Goal: Task Accomplishment & Management: Use online tool/utility

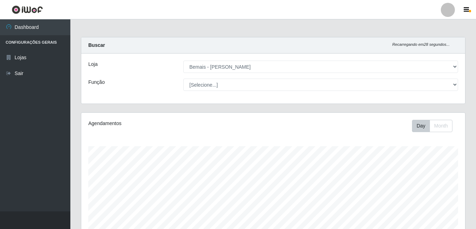
select select "230"
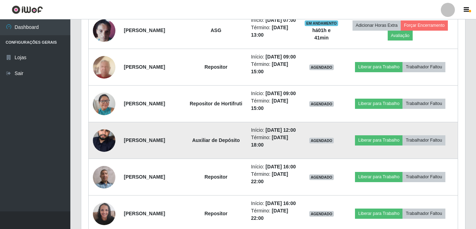
scroll to position [201, 0]
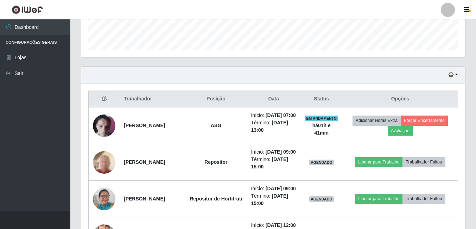
click at [448, 75] on div "Hoje 1 dia 3 dias 1 Semana Não encerrados" at bounding box center [273, 75] width 384 height 17
click at [454, 76] on icon "button" at bounding box center [451, 74] width 5 height 5
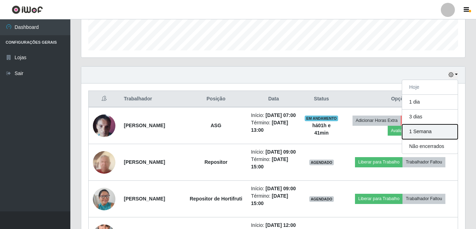
click at [440, 136] on button "1 Semana" at bounding box center [430, 131] width 56 height 15
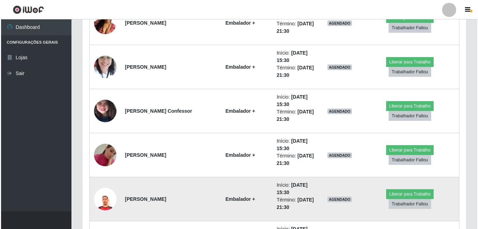
scroll to position [4109, 0]
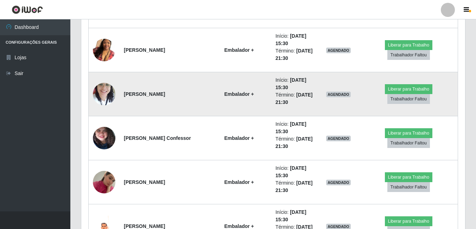
click at [104, 92] on img at bounding box center [104, 94] width 23 height 30
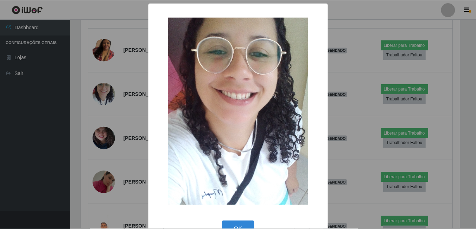
scroll to position [146, 381]
click at [125, 144] on div "× OK Cancel" at bounding box center [239, 114] width 478 height 229
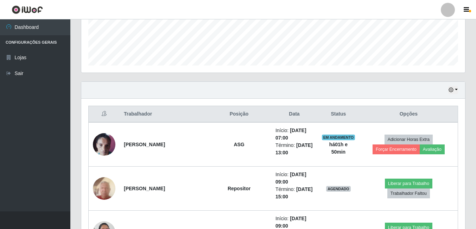
scroll to position [193, 0]
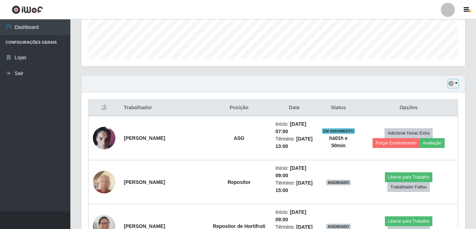
click at [458, 83] on button "button" at bounding box center [453, 84] width 10 height 8
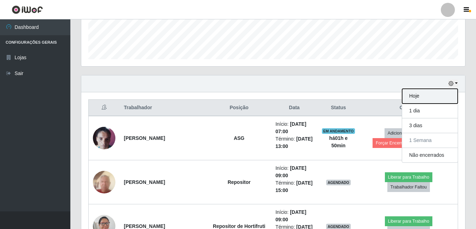
click at [434, 100] on button "Hoje" at bounding box center [430, 96] width 56 height 15
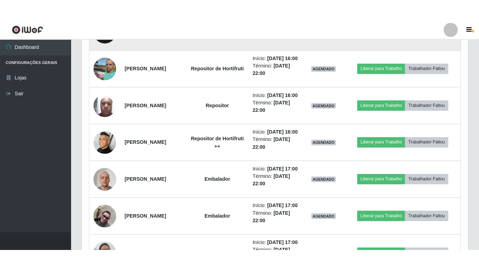
scroll to position [146, 387]
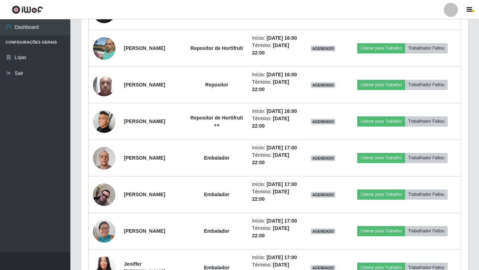
click at [402, 6] on header "Perfil Alterar Senha Sair" at bounding box center [239, 9] width 479 height 19
drag, startPoint x: 402, startPoint y: 6, endPoint x: 396, endPoint y: 16, distance: 12.2
click at [396, 16] on header "Perfil Alterar Senha Sair" at bounding box center [239, 9] width 479 height 19
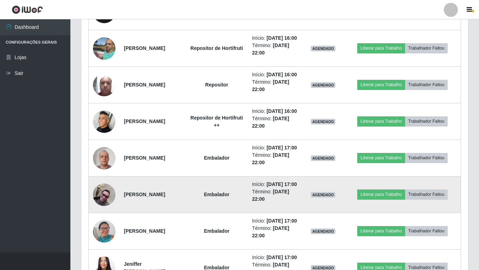
click at [162, 213] on td "[PERSON_NAME]" at bounding box center [153, 195] width 66 height 37
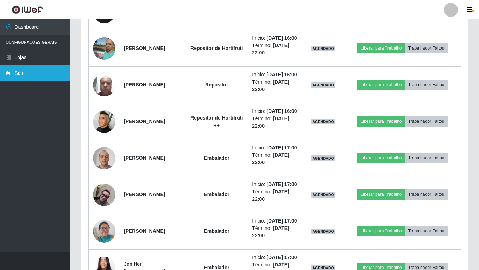
click at [0, 74] on link "Sair" at bounding box center [35, 73] width 70 height 16
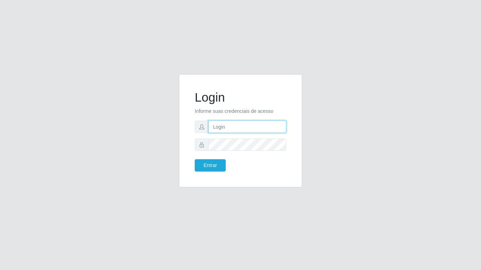
type input "bianor@bemais"
click at [203, 158] on form "Login Informe suas credenciais de acesso bianor@bemais Entrar" at bounding box center [241, 131] width 92 height 82
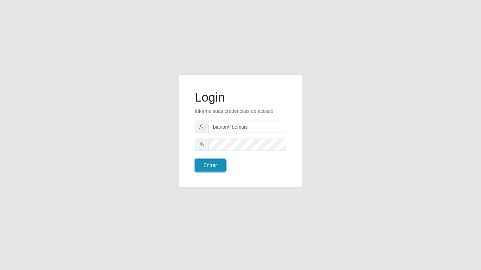
click at [203, 164] on button "Entrar" at bounding box center [210, 165] width 31 height 12
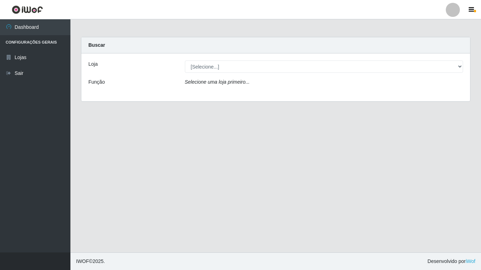
click at [462, 0] on header "Perfil Alterar Senha Sair" at bounding box center [240, 9] width 481 height 19
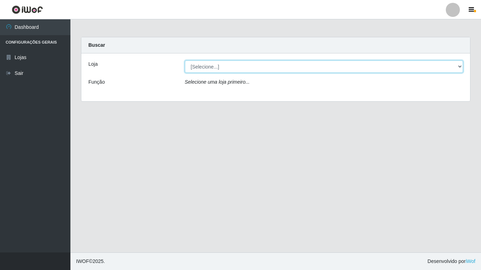
click at [202, 65] on select "[Selecione...] [PERSON_NAME]" at bounding box center [324, 67] width 278 height 12
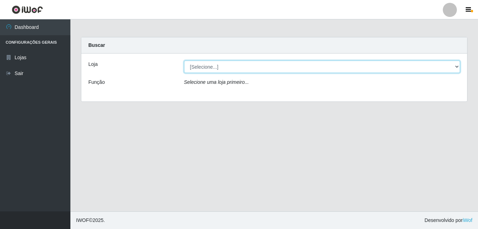
click at [271, 66] on select "[Selecione...] [PERSON_NAME]" at bounding box center [322, 67] width 276 height 12
select select "230"
click at [184, 61] on select "[Selecione...] [PERSON_NAME]" at bounding box center [322, 67] width 276 height 12
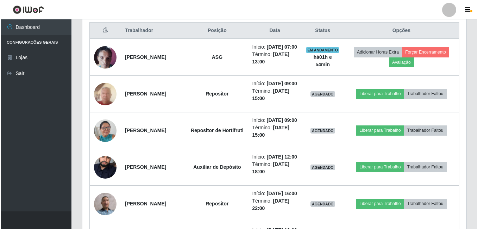
scroll to position [282, 0]
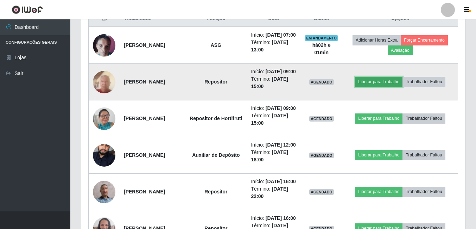
click at [380, 87] on button "Liberar para Trabalho" at bounding box center [379, 82] width 48 height 10
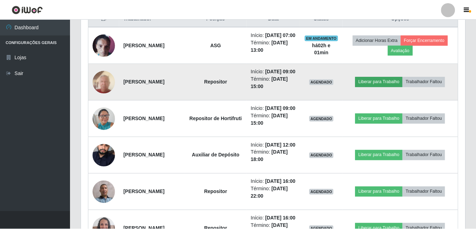
scroll to position [146, 381]
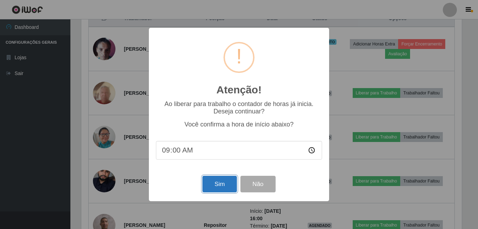
click at [217, 185] on button "Sim" at bounding box center [219, 184] width 34 height 17
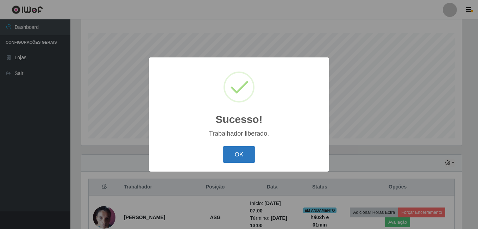
click at [248, 156] on button "OK" at bounding box center [239, 154] width 33 height 17
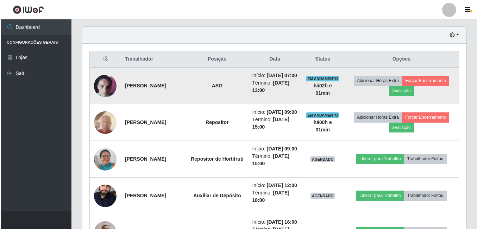
scroll to position [325, 0]
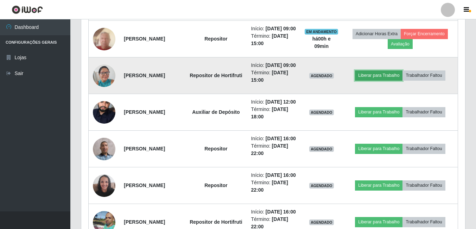
click at [388, 80] on button "Liberar para Trabalho" at bounding box center [379, 75] width 48 height 10
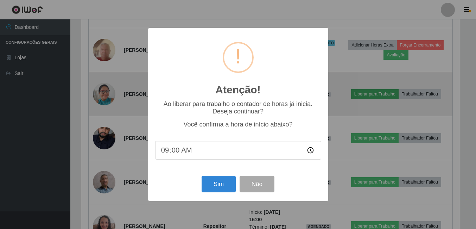
scroll to position [146, 381]
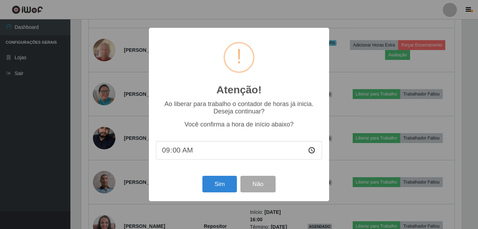
click at [175, 156] on input "09:00" at bounding box center [239, 150] width 166 height 19
type input "09:05"
click at [214, 189] on button "Sim" at bounding box center [219, 184] width 34 height 17
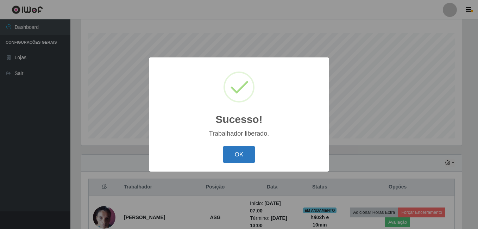
click at [242, 153] on button "OK" at bounding box center [239, 154] width 33 height 17
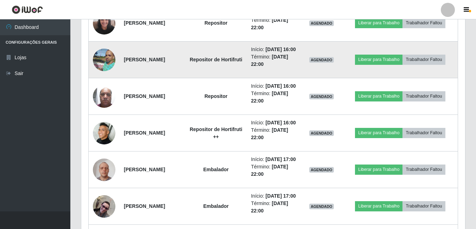
scroll to position [501, 0]
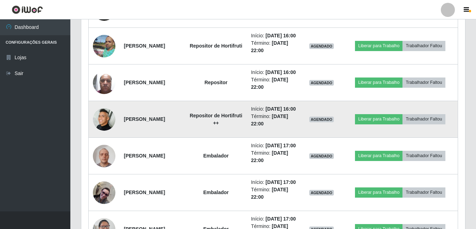
click at [104, 131] on img at bounding box center [104, 119] width 23 height 23
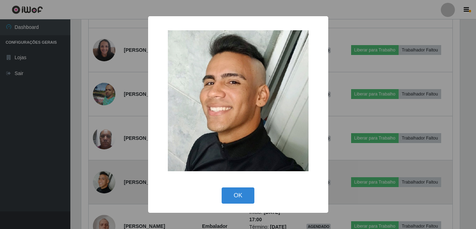
scroll to position [146, 381]
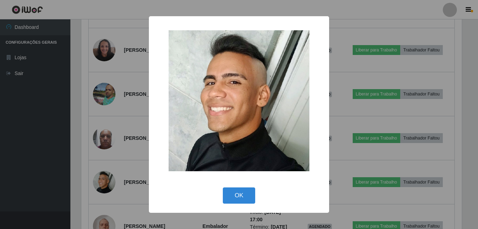
click at [123, 132] on div "× OK Cancel" at bounding box center [239, 114] width 478 height 229
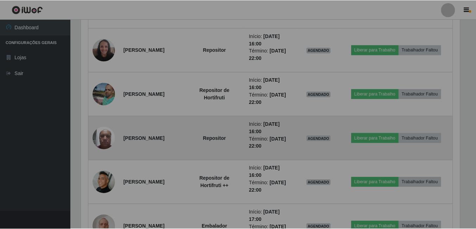
scroll to position [146, 384]
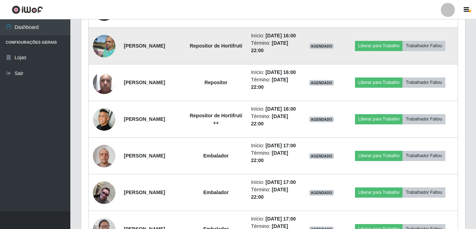
click at [103, 61] on img at bounding box center [104, 46] width 23 height 30
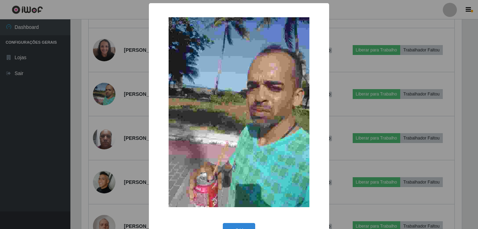
click at [107, 118] on div "× OK Cancel" at bounding box center [239, 114] width 478 height 229
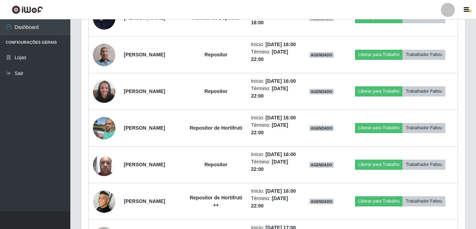
scroll to position [420, 0]
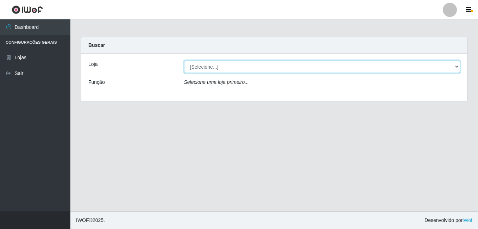
click at [231, 67] on select "[Selecione...] [PERSON_NAME]" at bounding box center [322, 67] width 276 height 12
select select "230"
click at [184, 61] on select "[Selecione...] [PERSON_NAME]" at bounding box center [322, 67] width 276 height 12
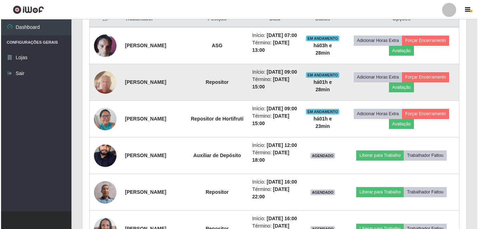
scroll to position [282, 0]
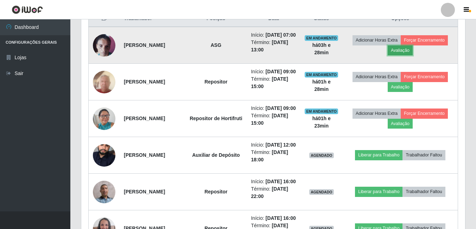
click at [413, 54] on button "Avaliação" at bounding box center [400, 50] width 25 height 10
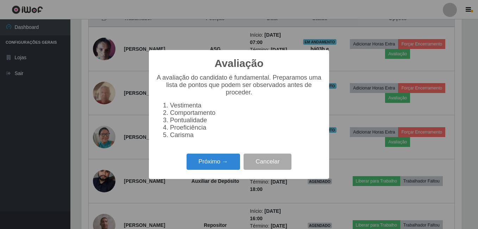
scroll to position [146, 381]
click at [223, 158] on button "Próximo →" at bounding box center [214, 161] width 54 height 17
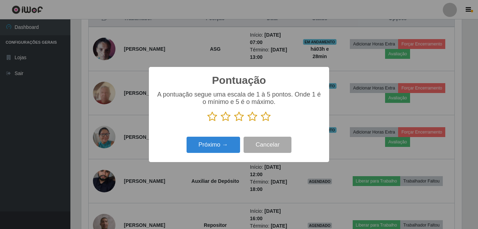
click at [269, 115] on icon at bounding box center [266, 116] width 10 height 11
click at [261, 122] on input "radio" at bounding box center [261, 122] width 0 height 0
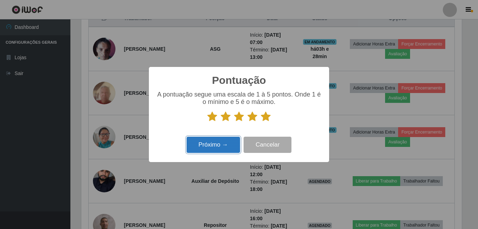
click at [228, 139] on button "Próximo →" at bounding box center [214, 145] width 54 height 17
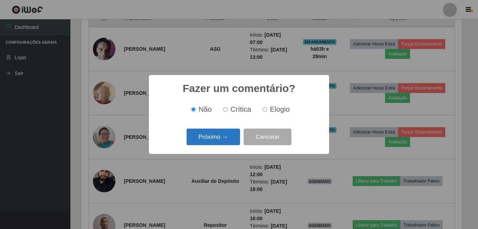
click at [227, 140] on button "Próximo →" at bounding box center [214, 136] width 54 height 17
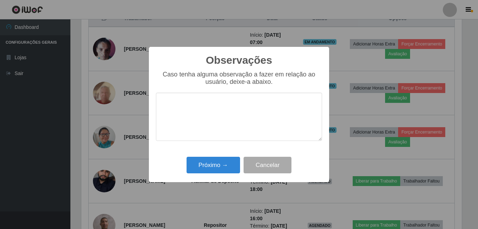
click at [214, 183] on div "Observações × Caso tenha alguma observação a fazer em relação ao usuário, deixe…" at bounding box center [239, 114] width 478 height 229
click at [224, 168] on button "Próximo →" at bounding box center [214, 165] width 54 height 17
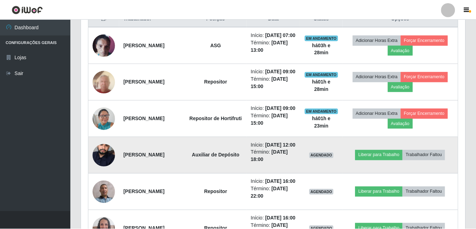
scroll to position [146, 384]
